Goal: Navigation & Orientation: Find specific page/section

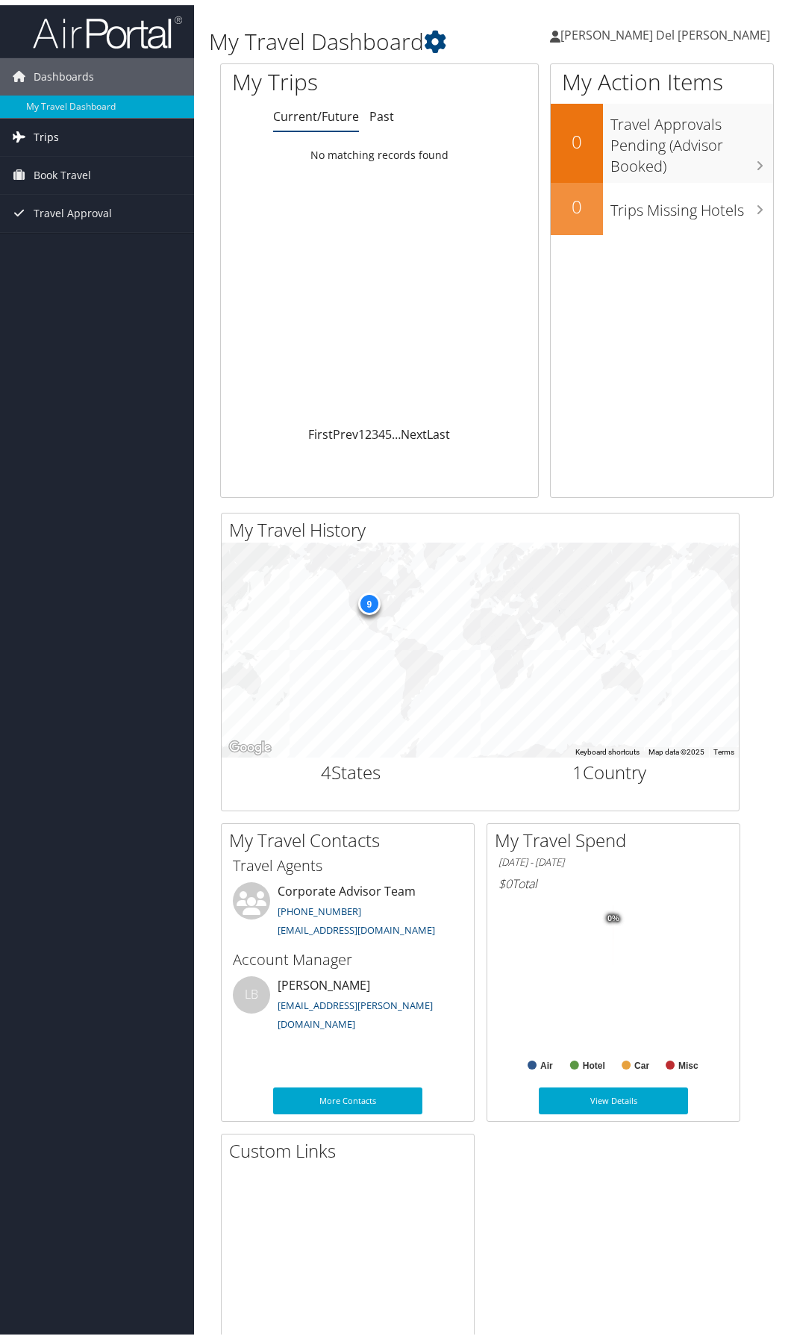
click at [48, 131] on span "Trips" at bounding box center [46, 131] width 25 height 37
click at [59, 154] on link "Current/Future Trips" at bounding box center [97, 162] width 194 height 22
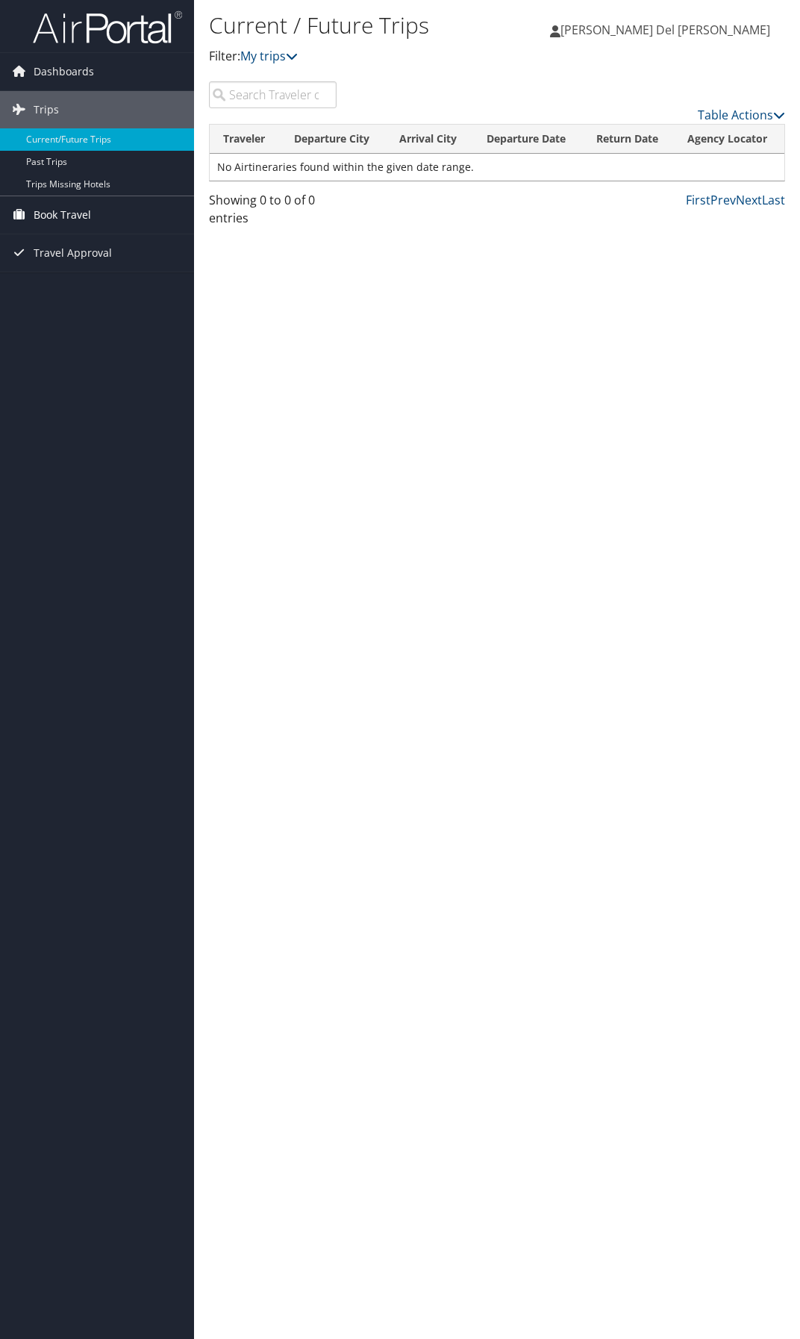
click at [69, 210] on span "Book Travel" at bounding box center [62, 214] width 57 height 37
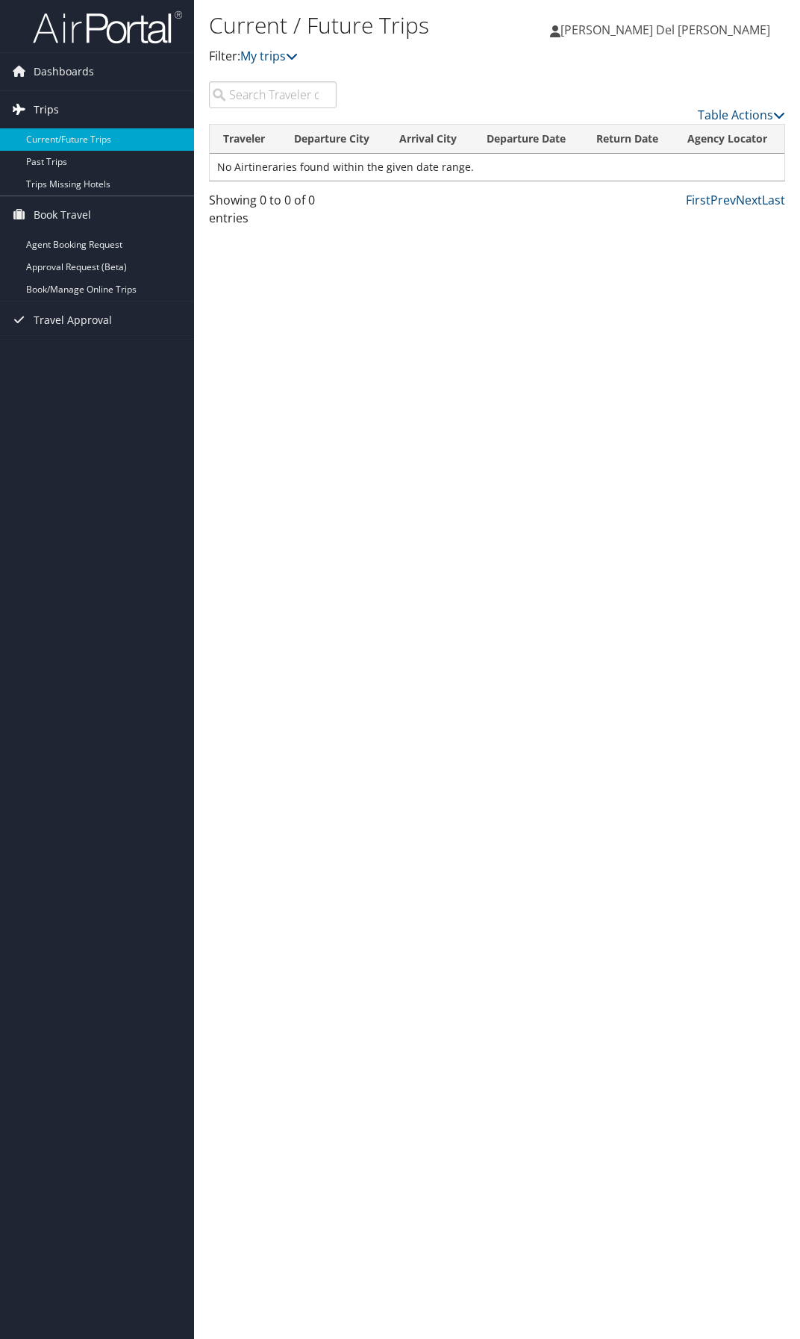
click at [71, 117] on link "Trips" at bounding box center [97, 109] width 194 height 37
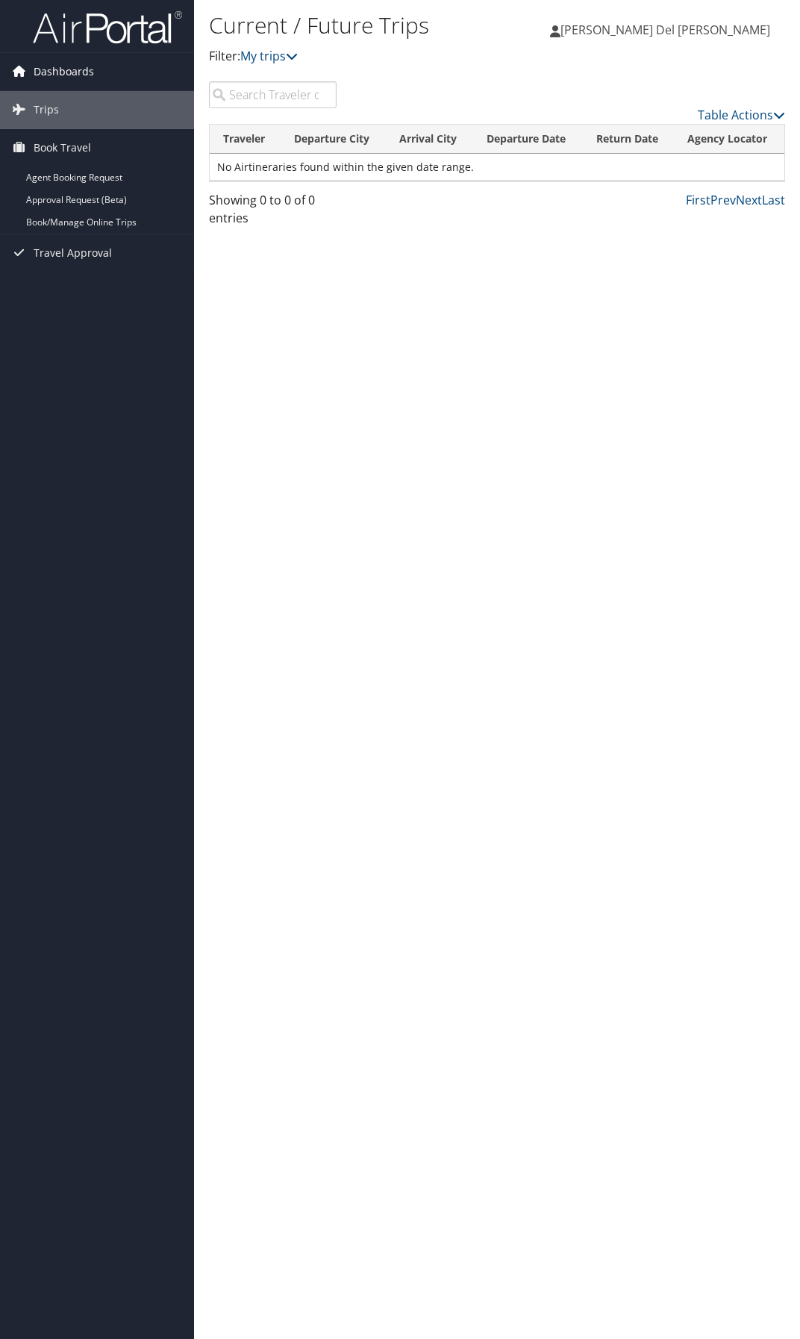
click at [37, 66] on span "Dashboards" at bounding box center [64, 71] width 60 height 37
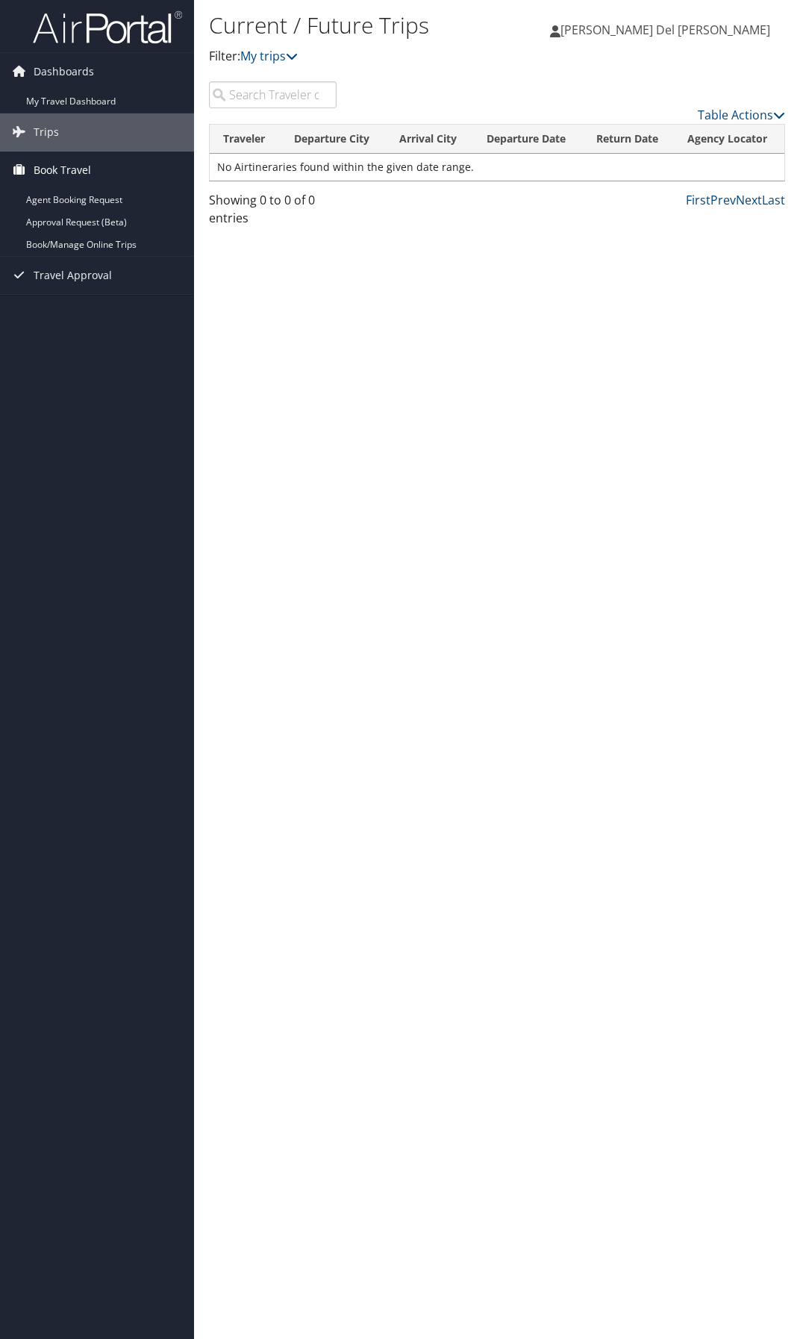
click at [62, 166] on span "Book Travel" at bounding box center [62, 169] width 57 height 37
click at [60, 169] on span "Book Travel" at bounding box center [62, 169] width 57 height 37
click at [67, 198] on link "Agent Booking Request" at bounding box center [97, 200] width 194 height 22
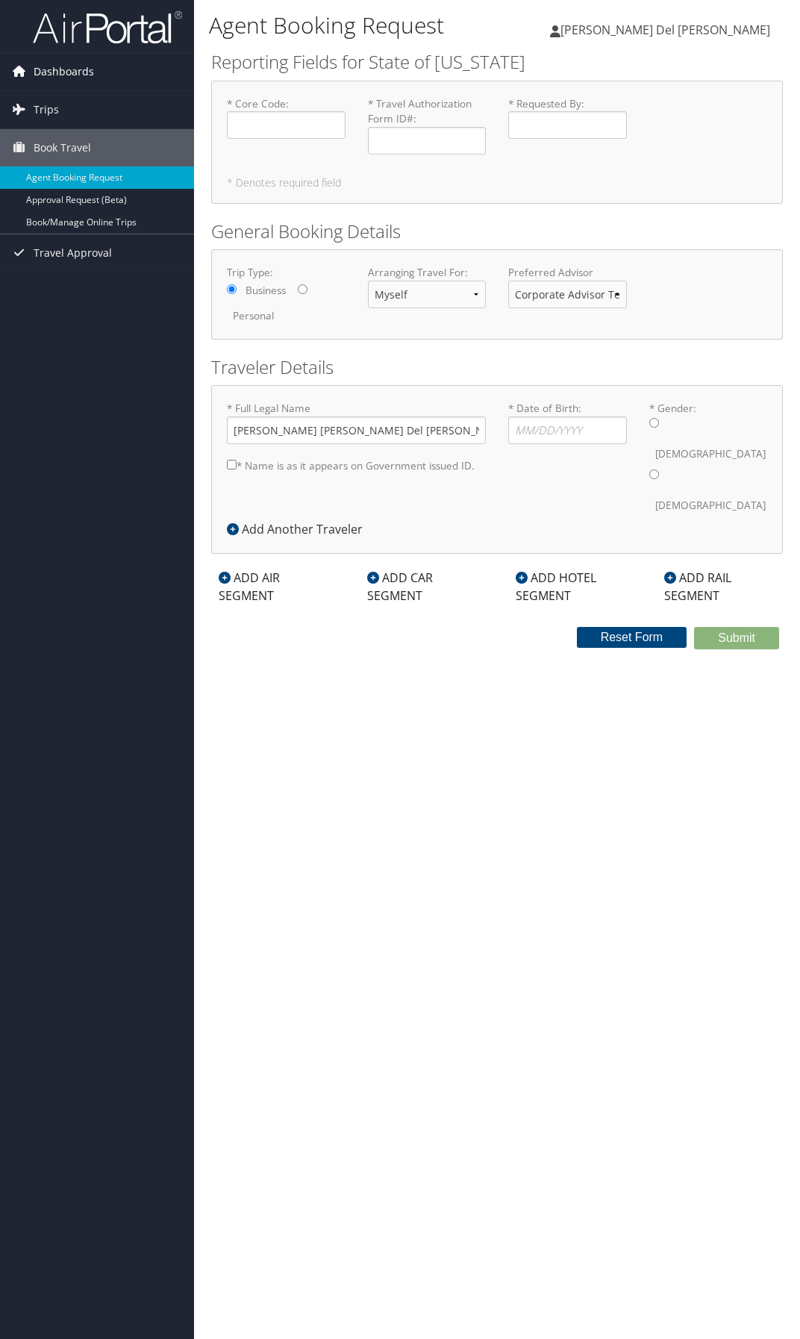
click at [63, 75] on span "Dashboards" at bounding box center [64, 71] width 60 height 37
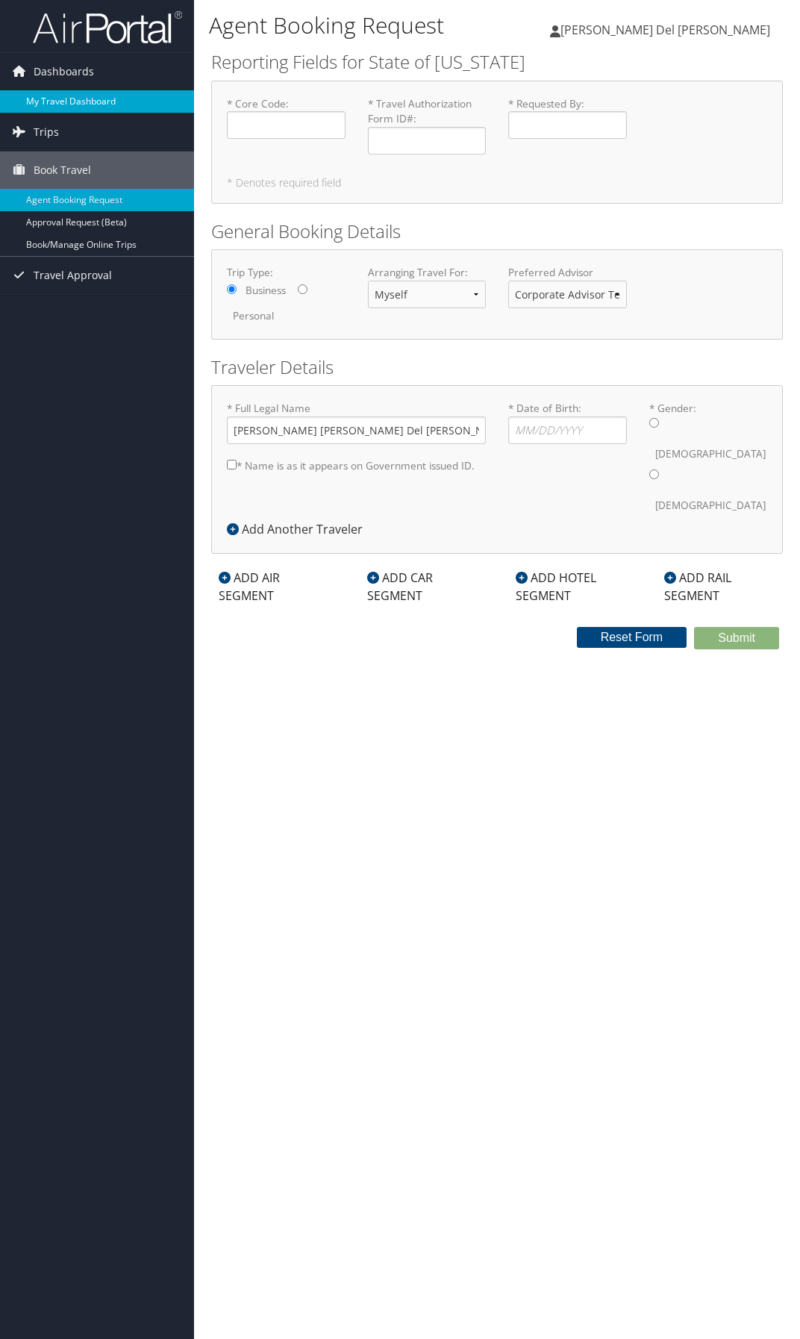
click at [60, 101] on link "My Travel Dashboard" at bounding box center [97, 101] width 194 height 22
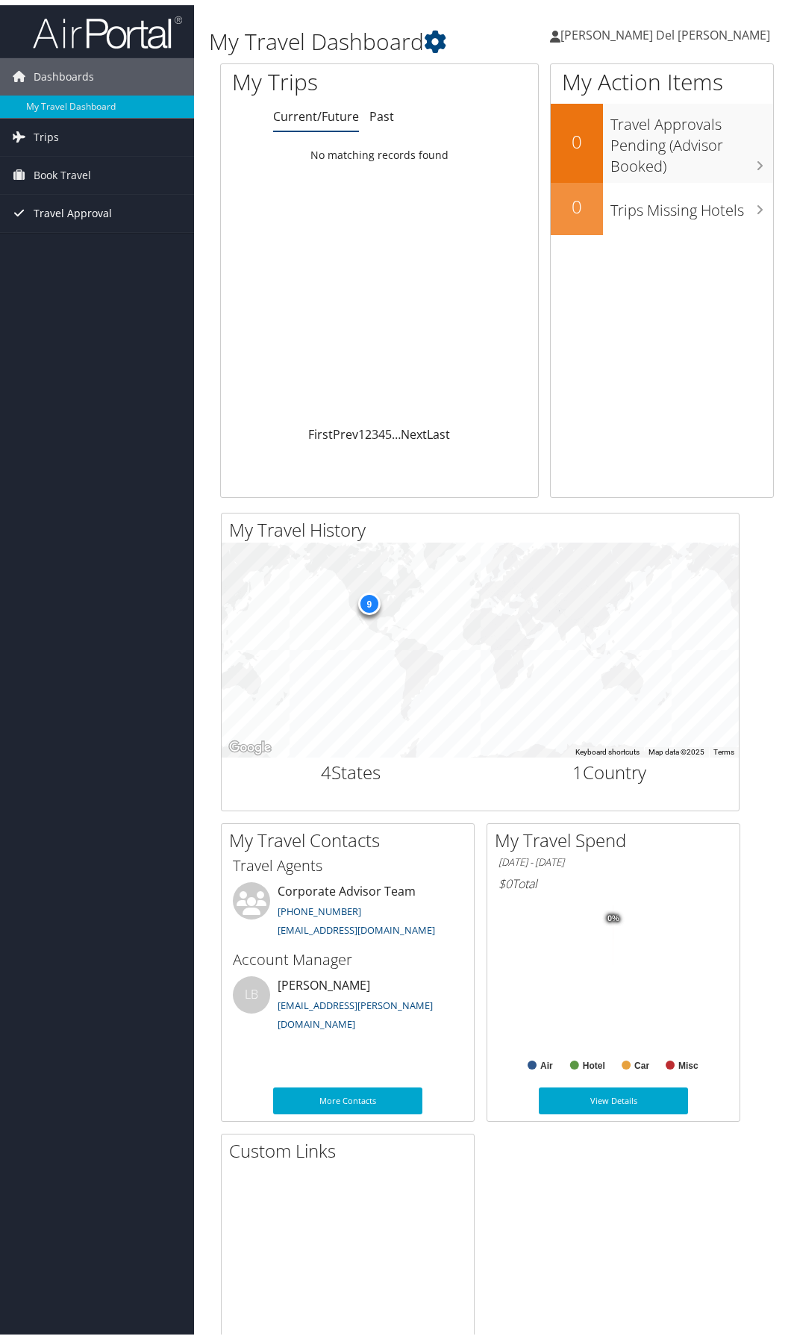
click at [72, 201] on span "Travel Approval" at bounding box center [73, 208] width 78 height 37
click at [50, 128] on span "Trips" at bounding box center [46, 131] width 25 height 37
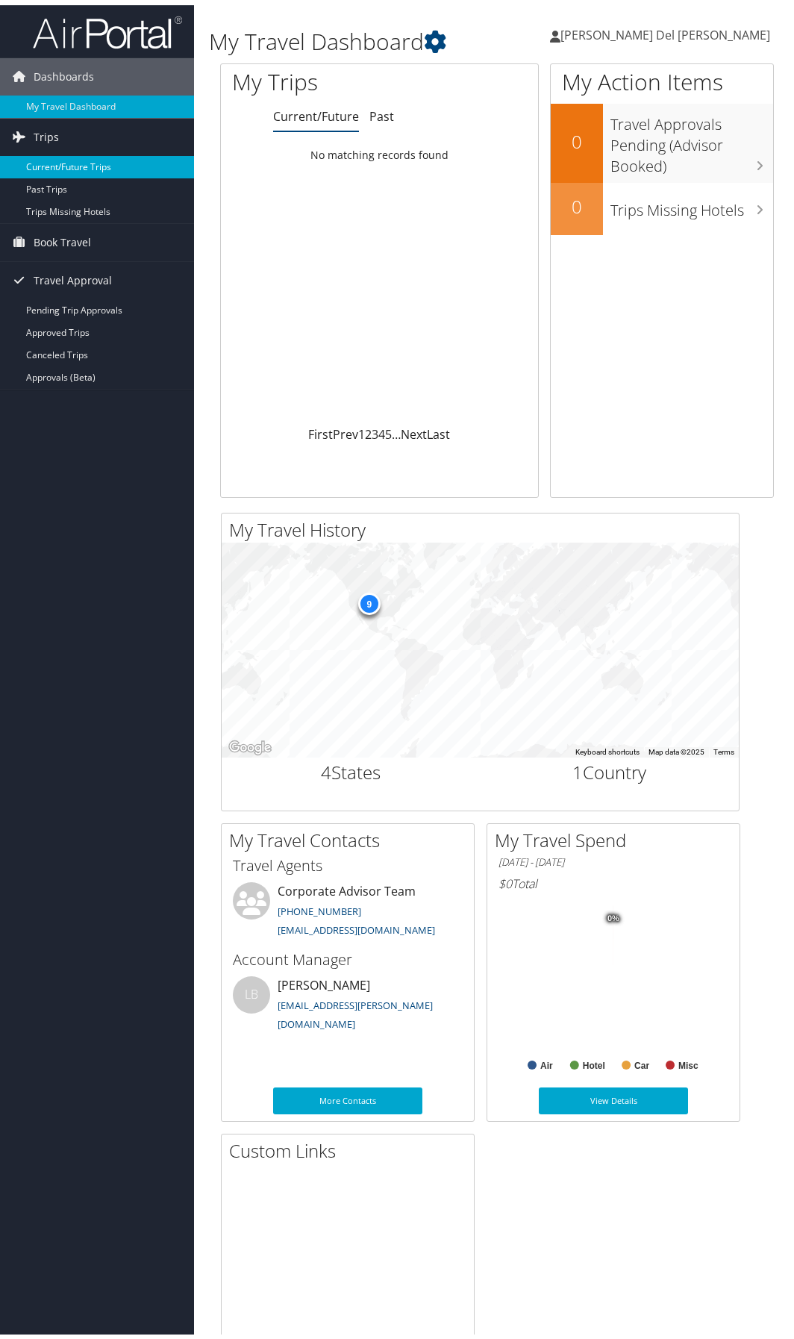
click at [43, 166] on link "Current/Future Trips" at bounding box center [97, 162] width 194 height 22
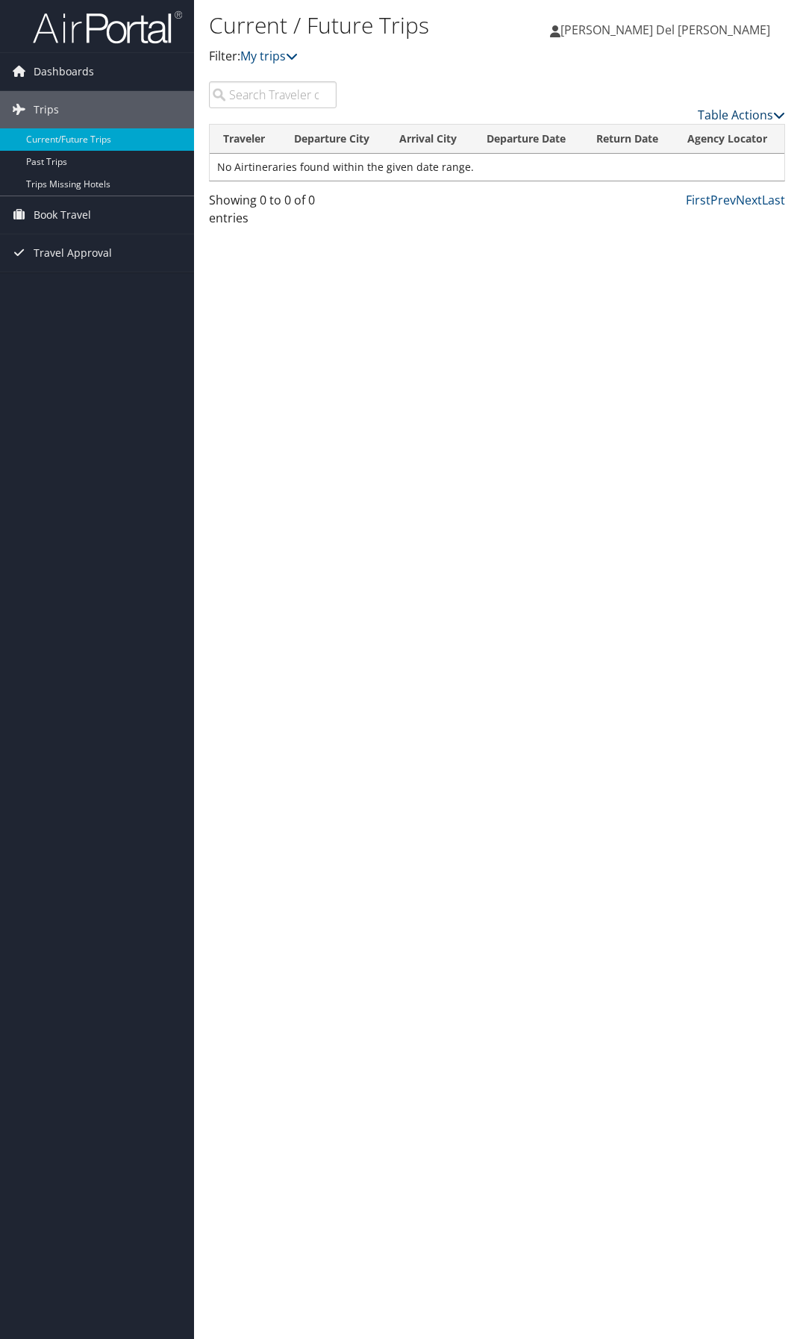
click at [744, 116] on link "Table Actions" at bounding box center [741, 115] width 87 height 16
click at [744, 116] on div at bounding box center [400, 669] width 800 height 1339
click at [61, 70] on span "Dashboards" at bounding box center [64, 71] width 60 height 37
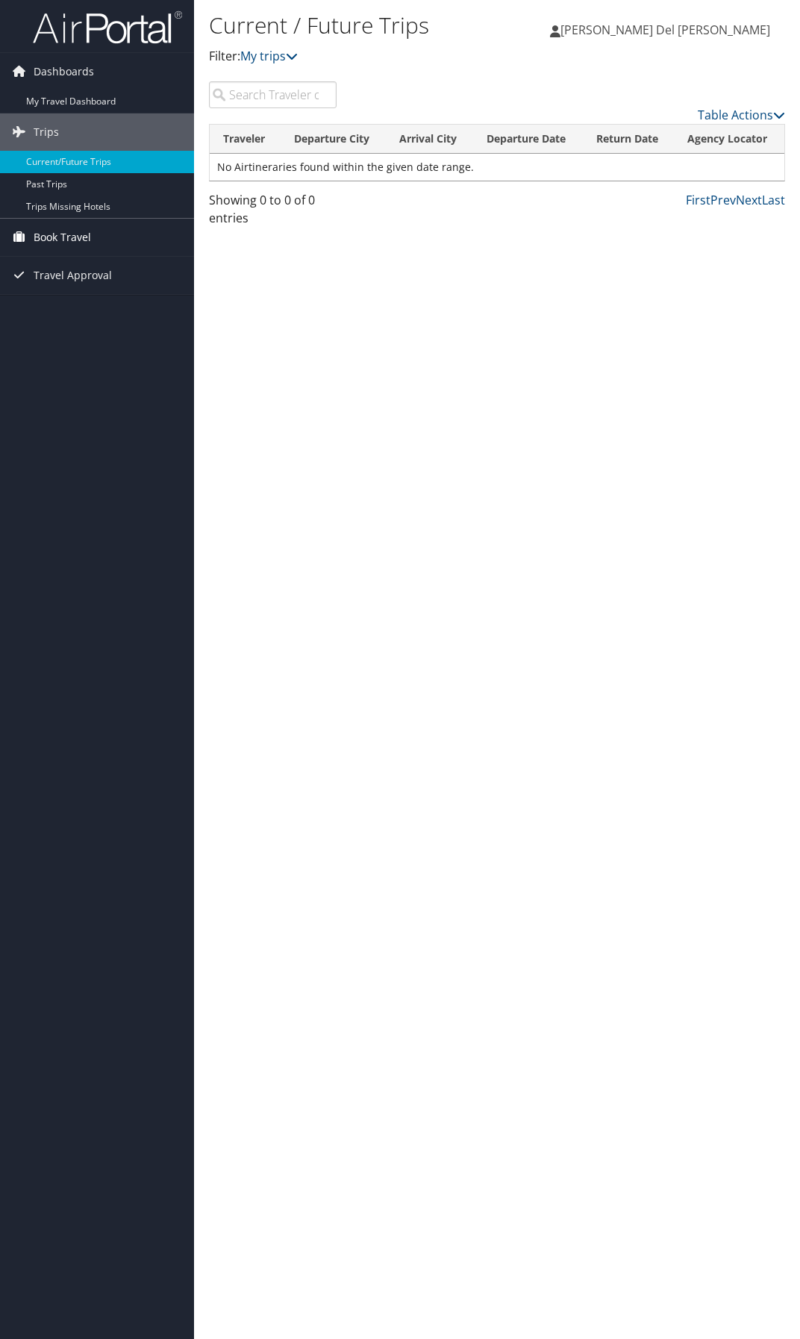
click at [50, 236] on span "Book Travel" at bounding box center [62, 237] width 57 height 37
click at [64, 315] on link "Book/Manage Online Trips" at bounding box center [97, 312] width 194 height 22
